Goal: Navigation & Orientation: Find specific page/section

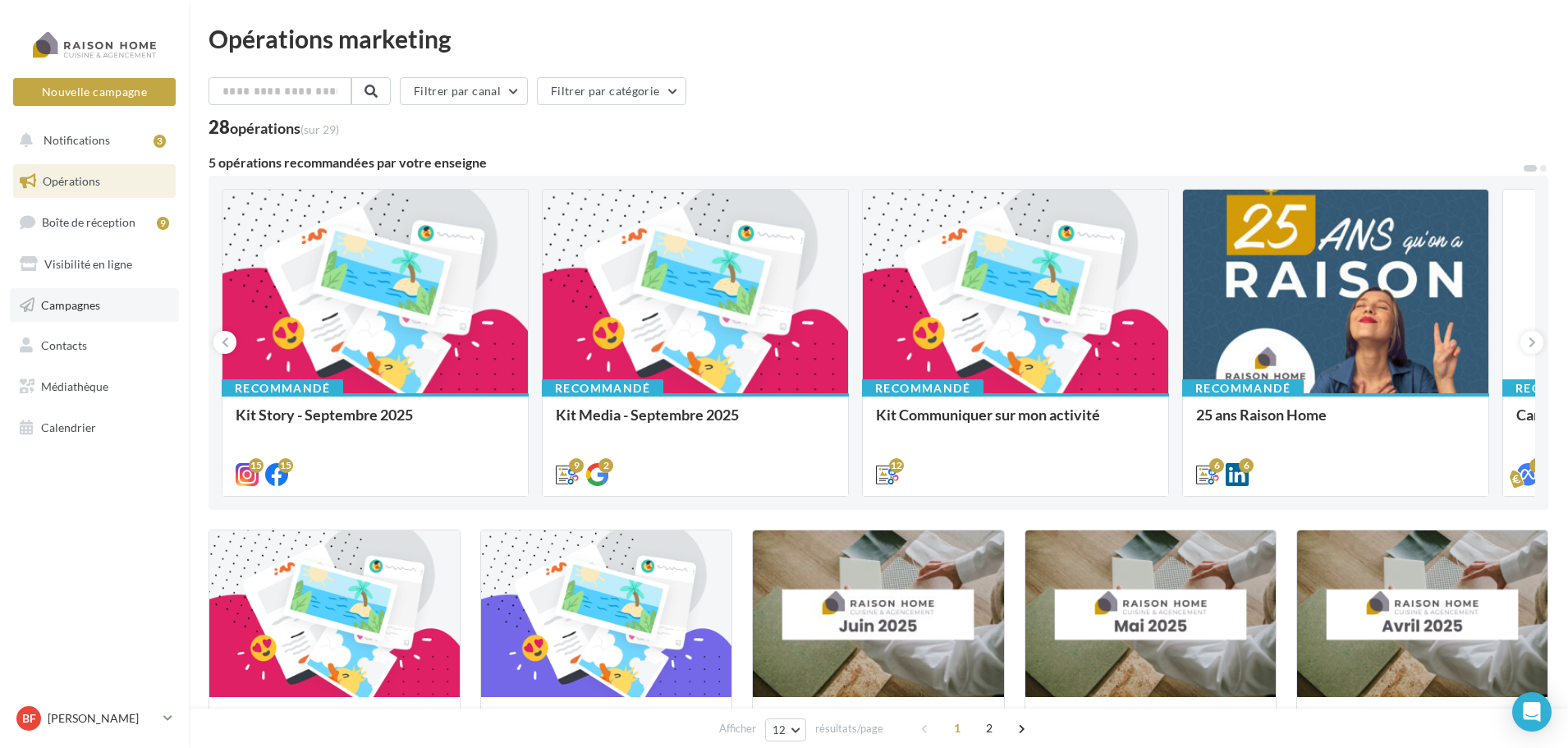
click at [100, 300] on span "Campagnes" at bounding box center [71, 304] width 59 height 14
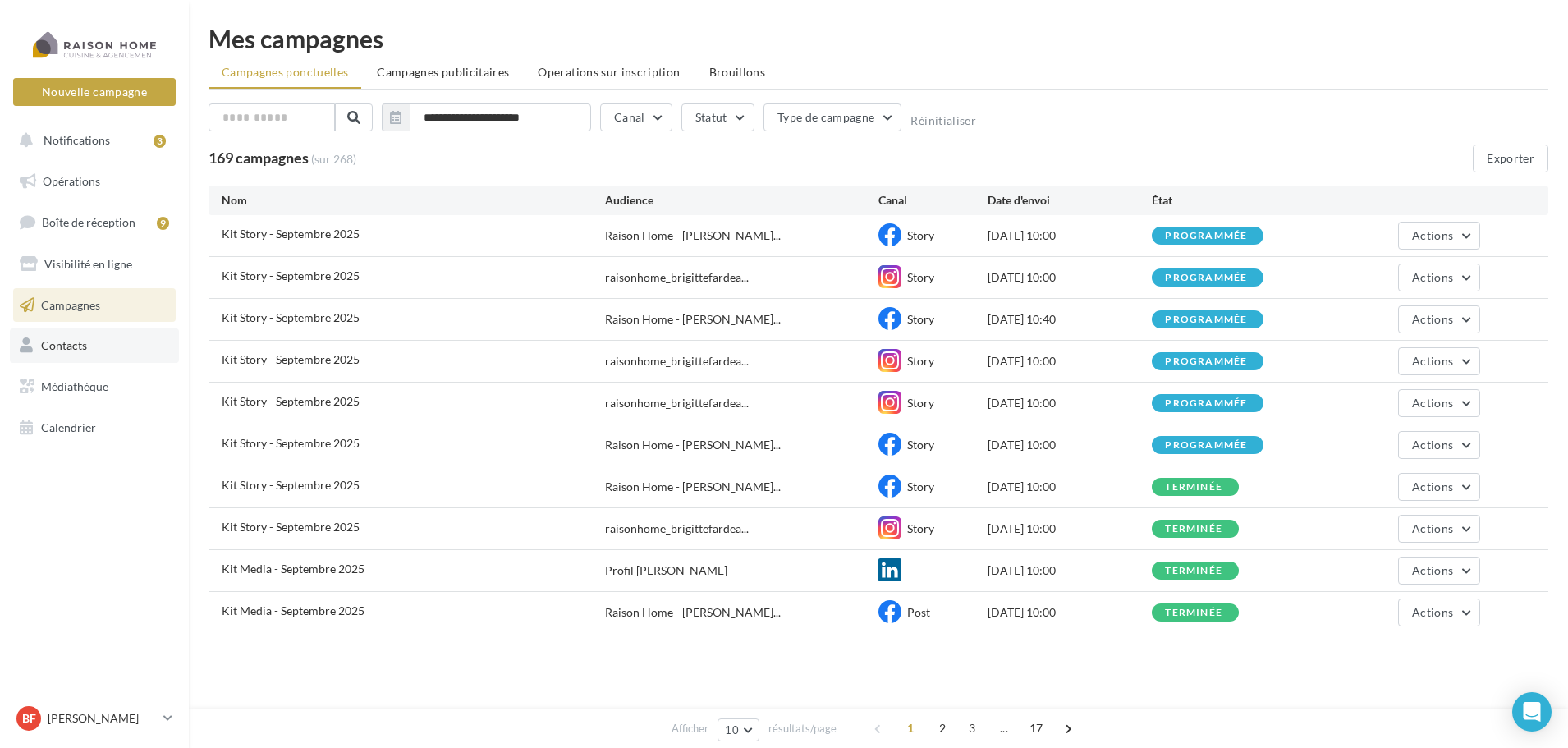
click at [71, 346] on span "Contacts" at bounding box center [64, 345] width 46 height 14
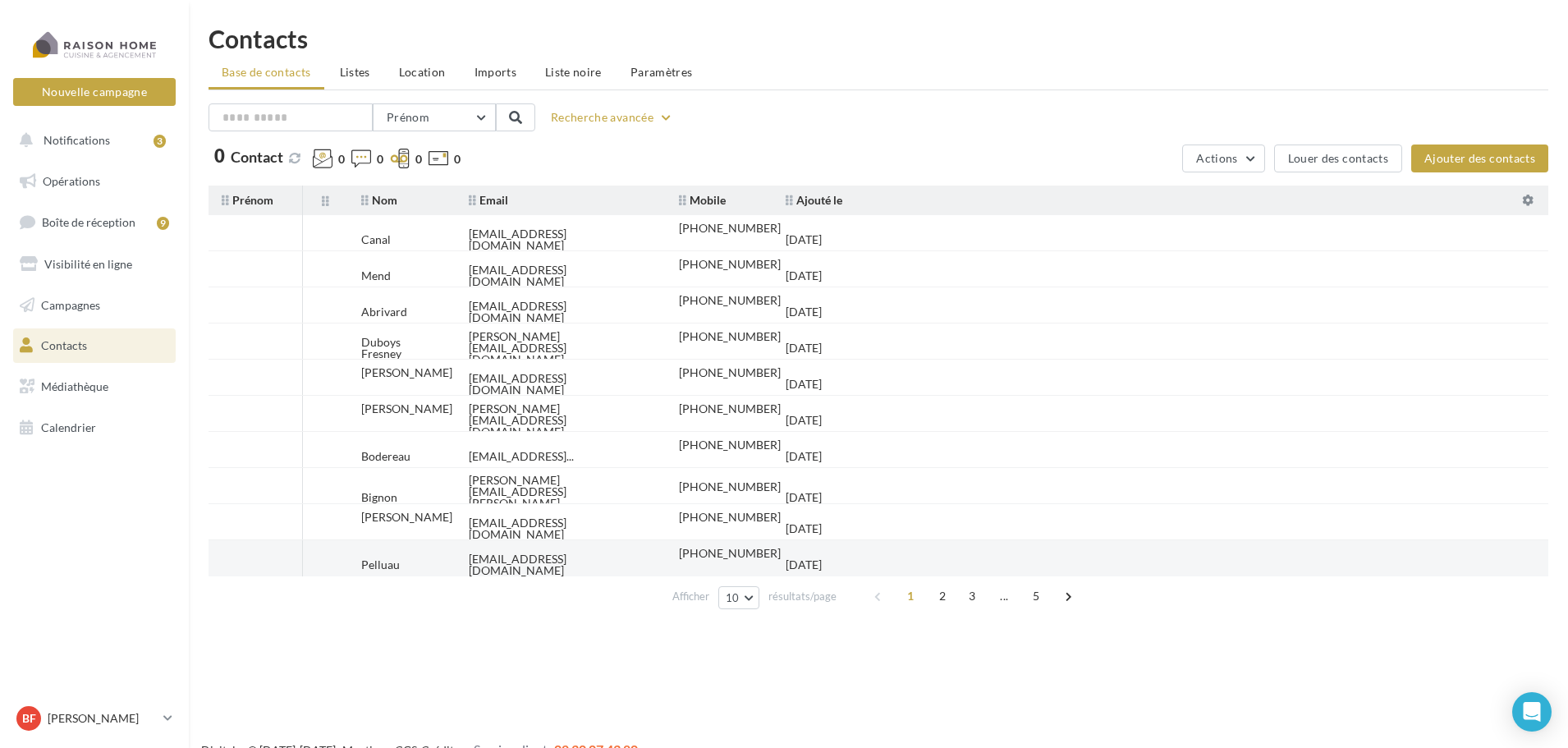
click at [482, 553] on div "[EMAIL_ADDRESS][DOMAIN_NAME]" at bounding box center [561, 565] width 184 height 23
